Goal: Find specific page/section: Find specific page/section

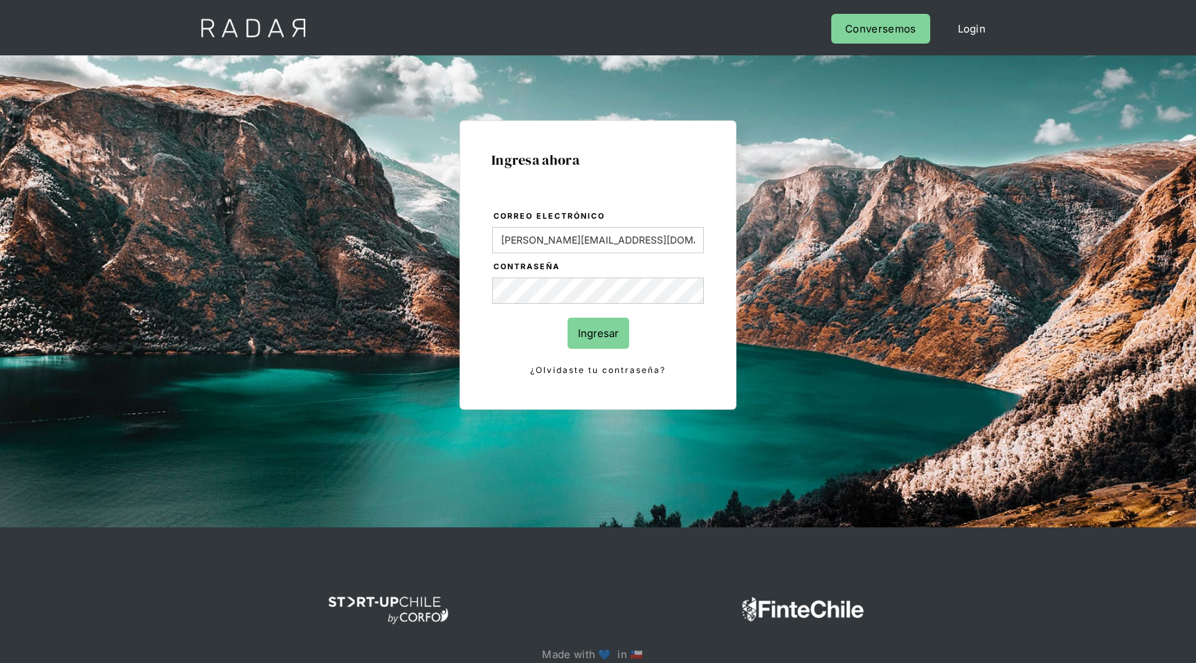
type input "[PERSON_NAME][EMAIL_ADDRESS][DOMAIN_NAME]"
click at [568, 318] on input "Ingresar" at bounding box center [599, 333] width 62 height 31
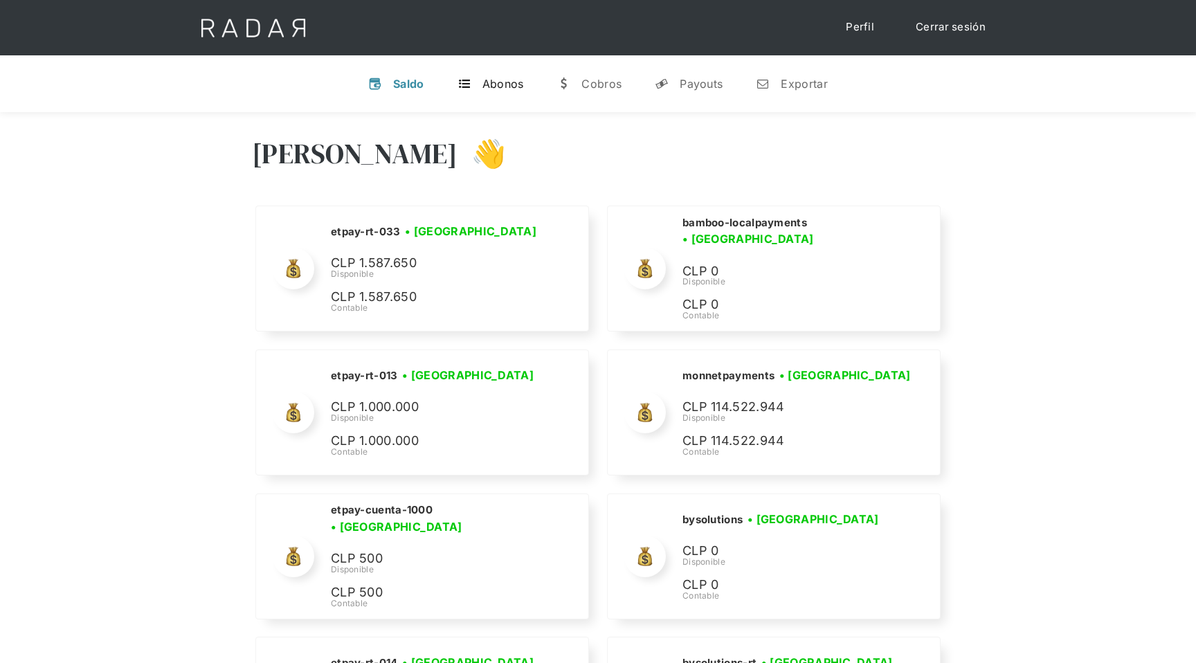
click at [494, 84] on div "Abonos" at bounding box center [504, 84] width 42 height 14
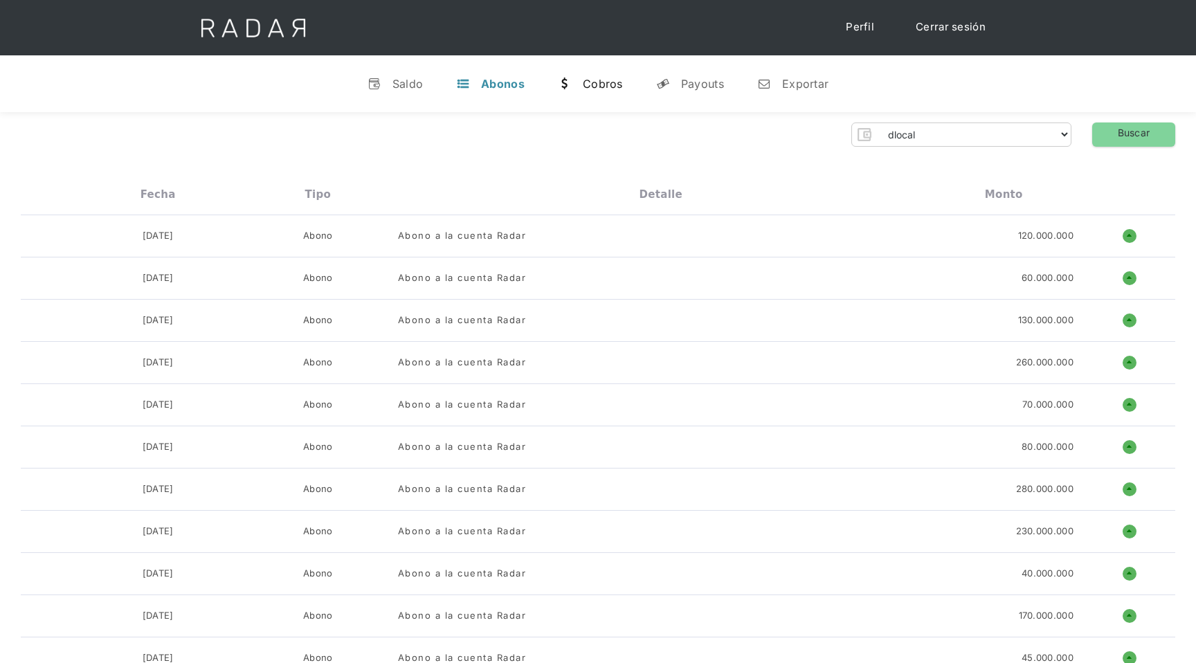
click at [613, 91] on link "w [GEOGRAPHIC_DATA]" at bounding box center [590, 84] width 87 height 36
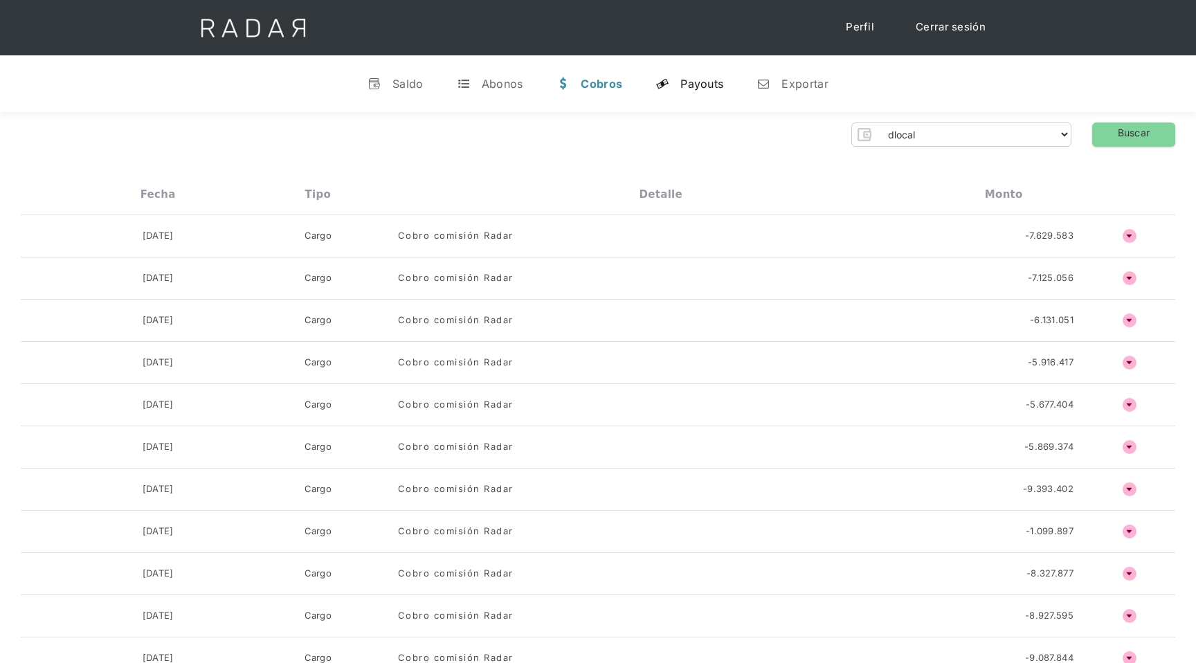
click at [711, 87] on div "Payouts" at bounding box center [702, 84] width 43 height 14
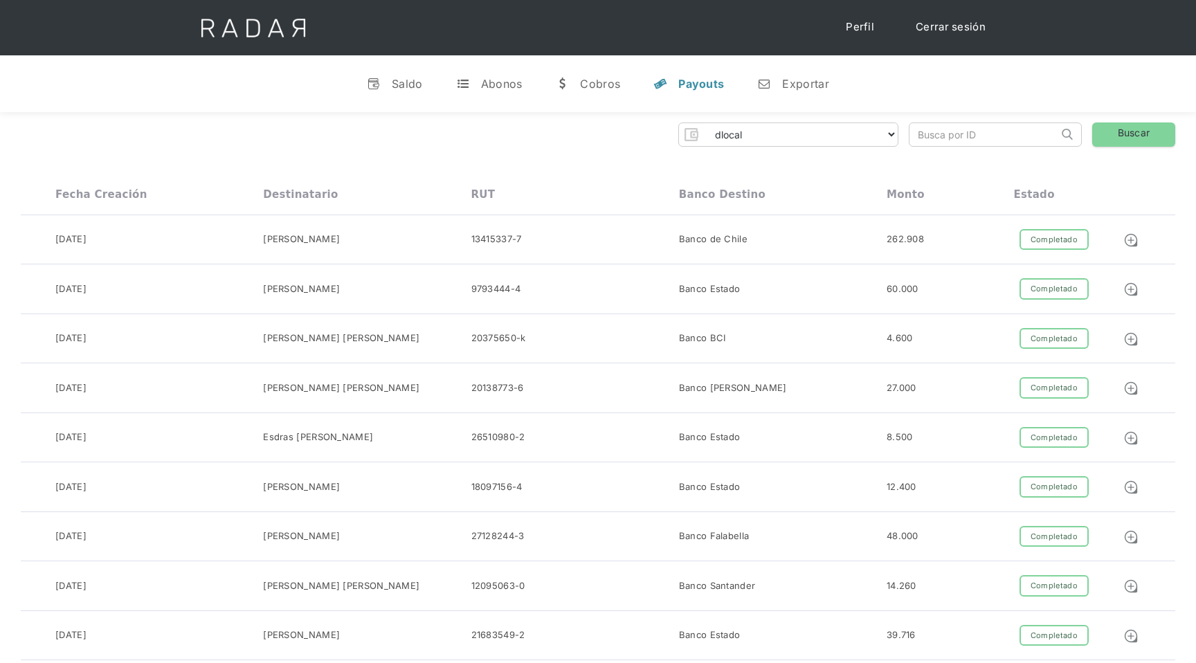
click at [855, 28] on link "Perfil" at bounding box center [860, 27] width 56 height 27
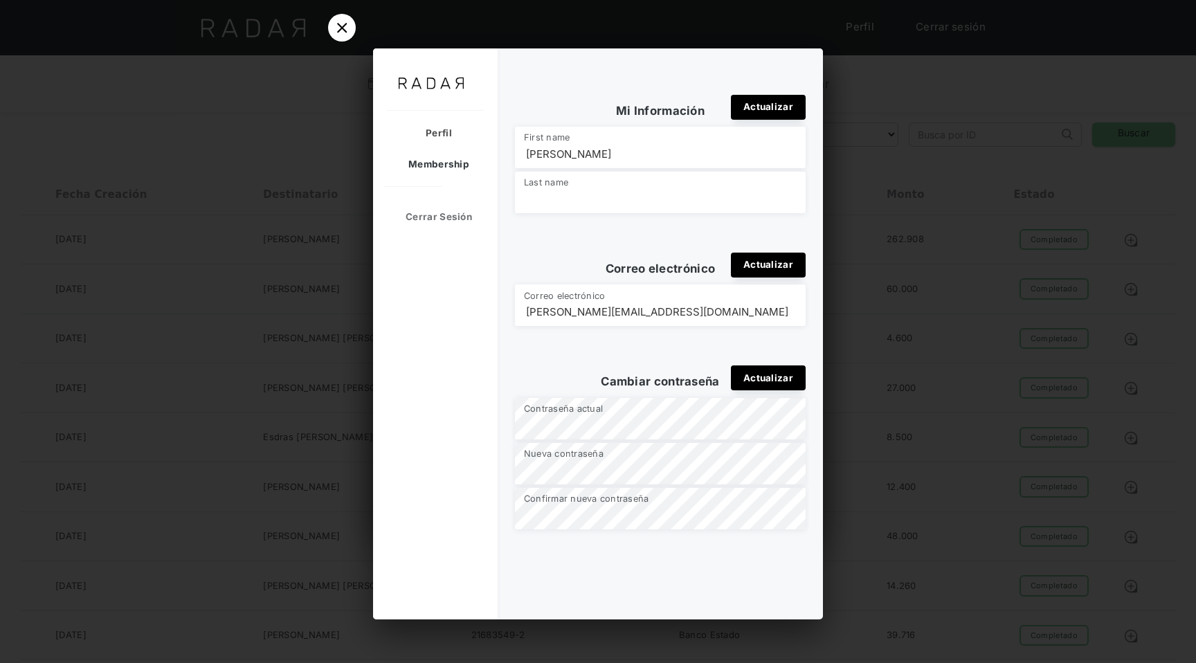
click at [453, 164] on div "Membership" at bounding box center [432, 164] width 118 height 31
